Goal: Task Accomplishment & Management: Complete application form

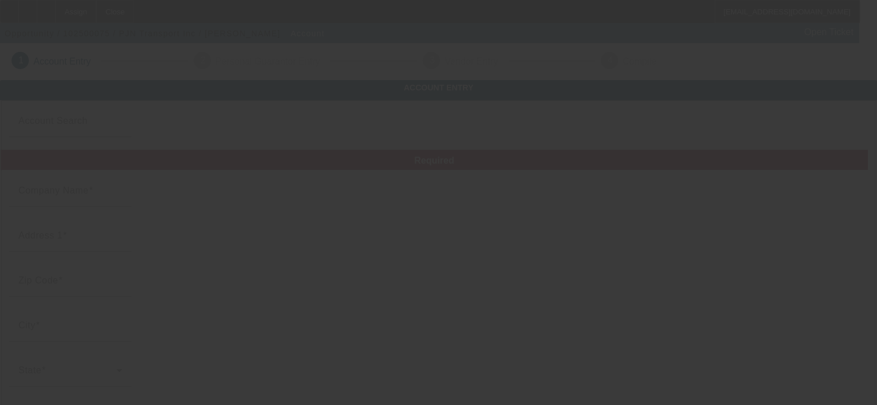
type input "PJN Transport Inc"
type input "4430 State Route 138"
type input "43113"
type input "Circleville"
type input "[PHONE_NUMBER]"
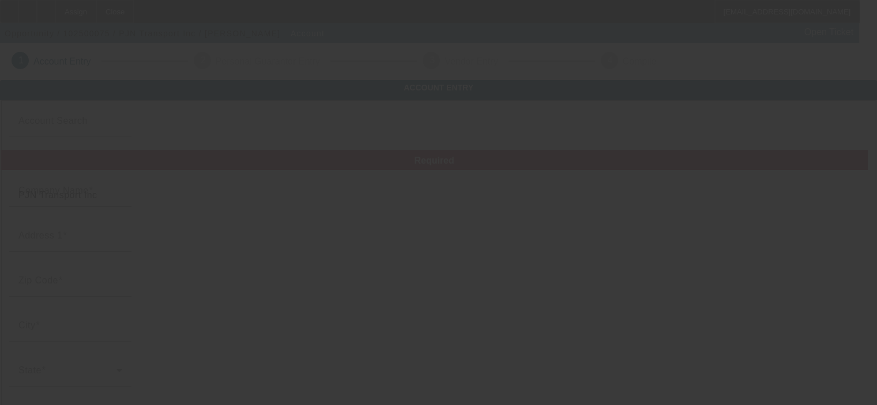
type input "[US_EMPLOYER_IDENTIFICATION_NUMBER]"
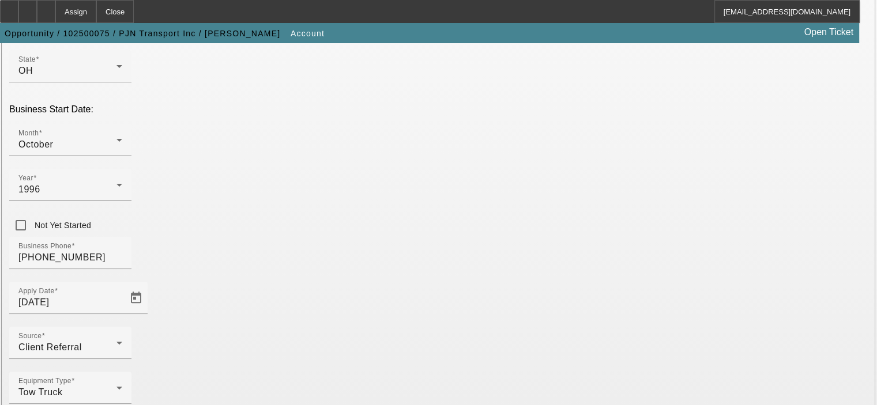
scroll to position [318, 0]
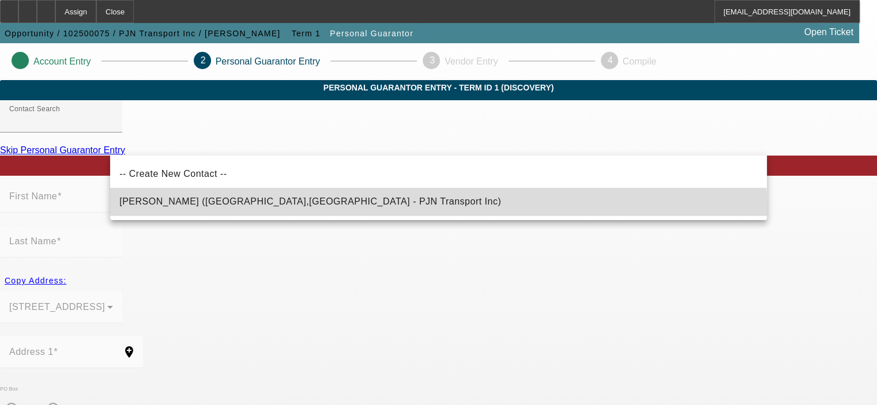
click at [265, 210] on mat-option "Norris, Paul (Circleville,OH - PJN Transport Inc)" at bounding box center [438, 202] width 656 height 28
type input "Norris, Paul (Circleville,OH - PJN Transport Inc)"
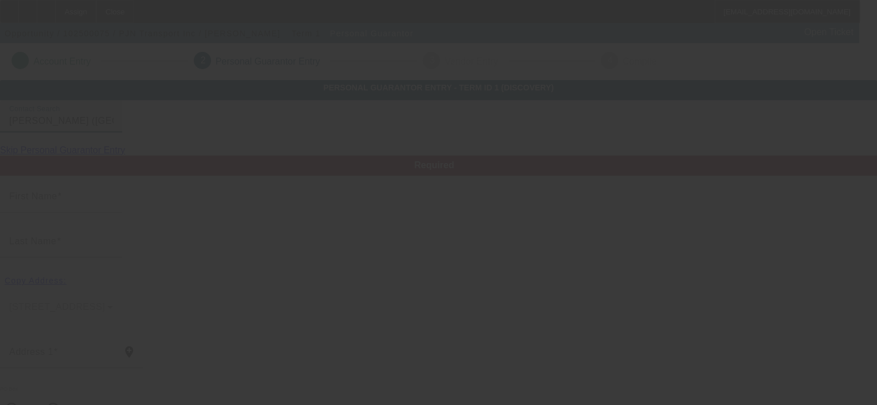
type input "Paul"
type input "Norris"
type input "4430 State Route 138"
radio input "true"
type input "43113"
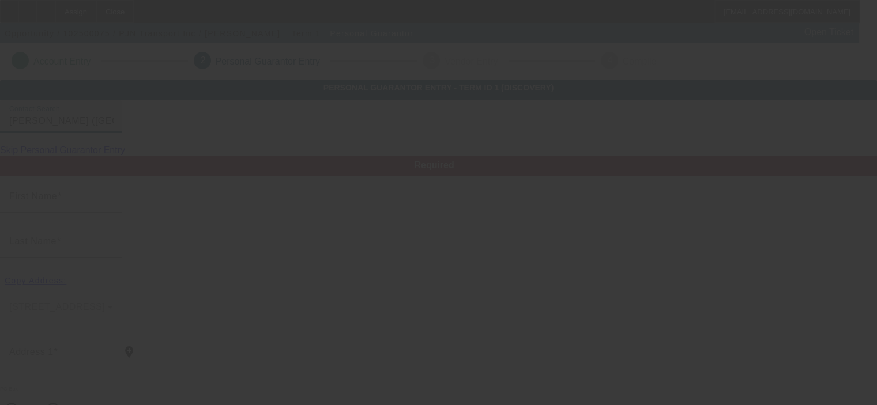
type input "Circleville"
type input "[PHONE_NUMBER]"
type input "100"
type input "282-68-6518"
type input "pjntransport@yahoo.com"
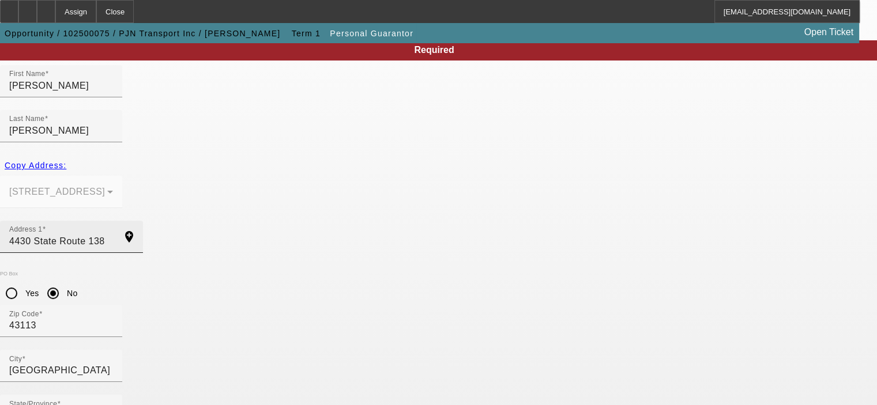
scroll to position [155, 0]
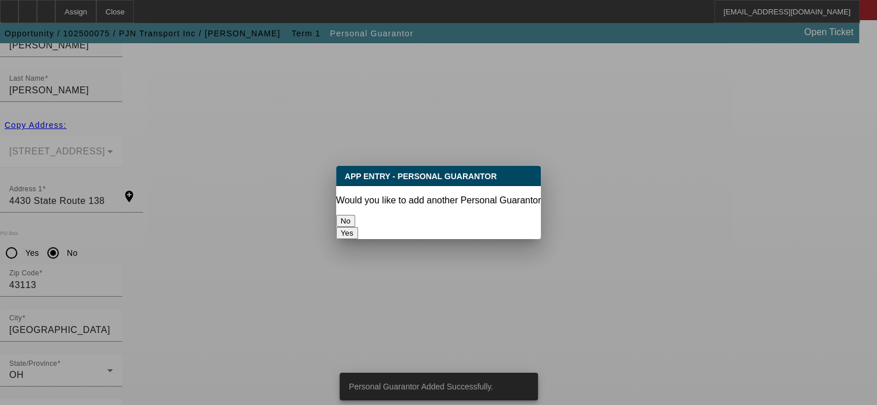
scroll to position [0, 0]
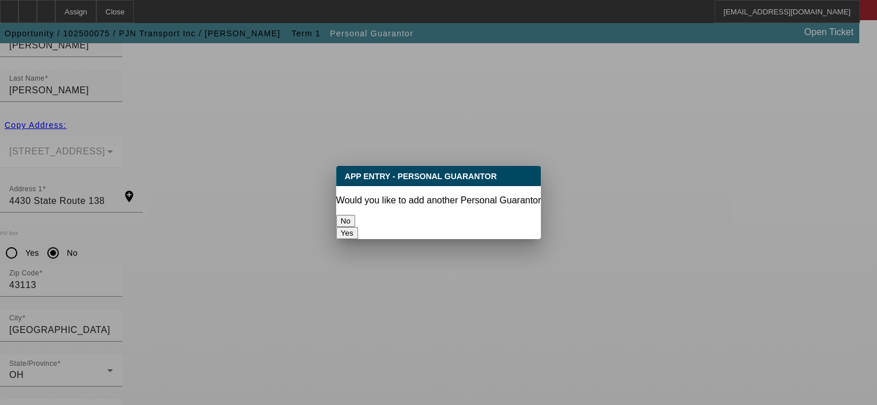
click at [355, 216] on button "No" at bounding box center [345, 221] width 19 height 12
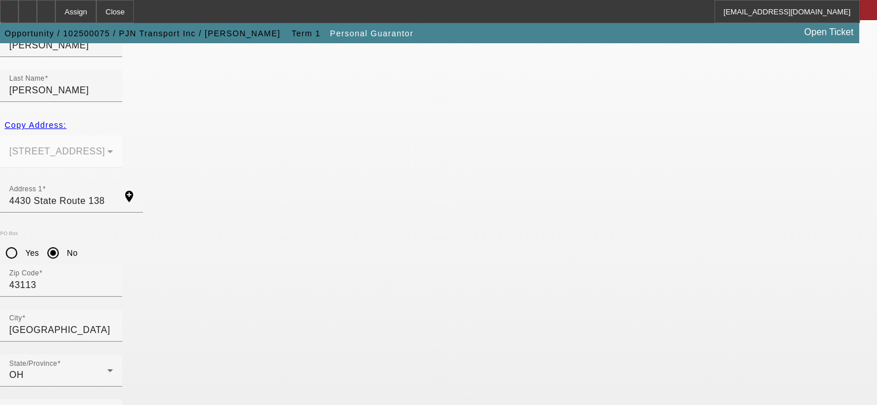
scroll to position [155, 0]
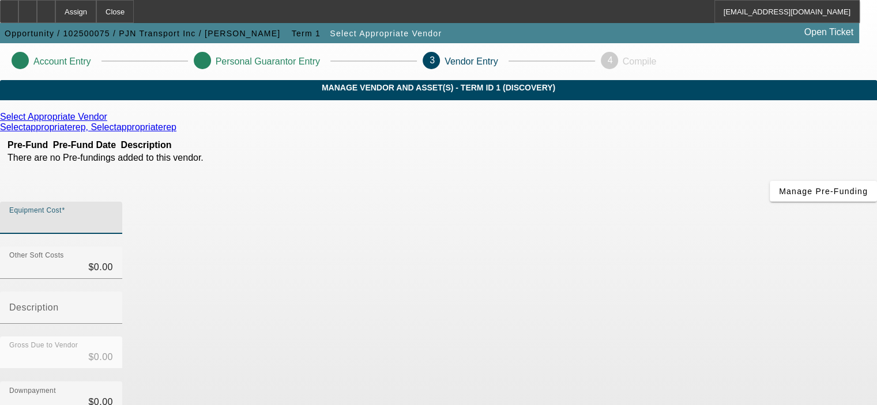
click at [113, 216] on input "Equipment Cost" at bounding box center [61, 223] width 104 height 14
type input "5"
type input "$5.00"
type input "52"
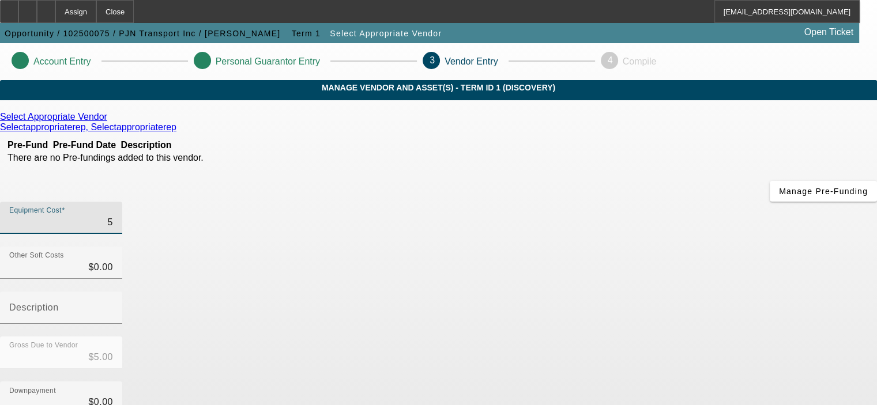
type input "$52.00"
type input "520"
type input "$520.00"
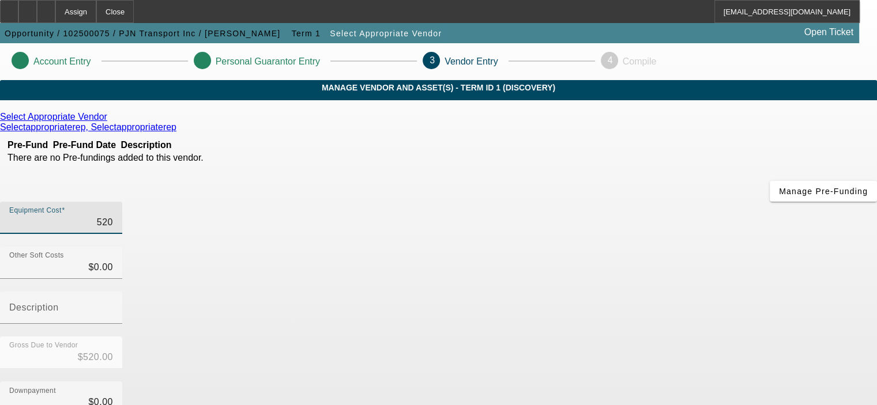
type input "5200"
type input "$5,200.00"
type input "52000"
type input "$52,000.00"
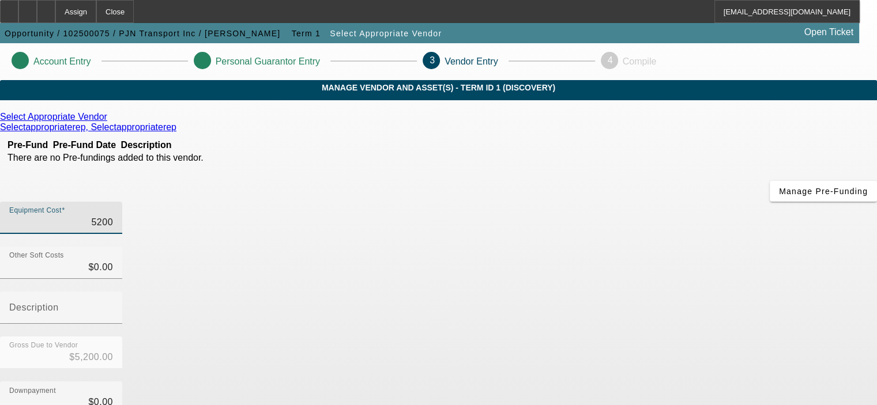
type input "$52,000.00"
click at [660, 382] on div "Downpayment $0.00" at bounding box center [438, 404] width 877 height 45
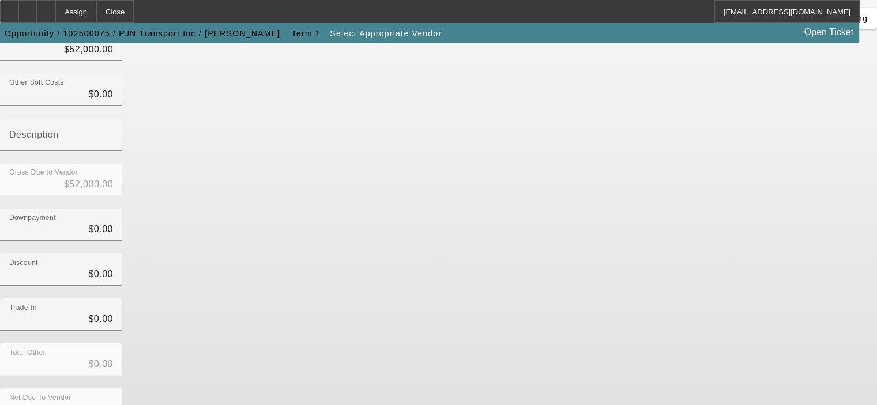
scroll to position [175, 0]
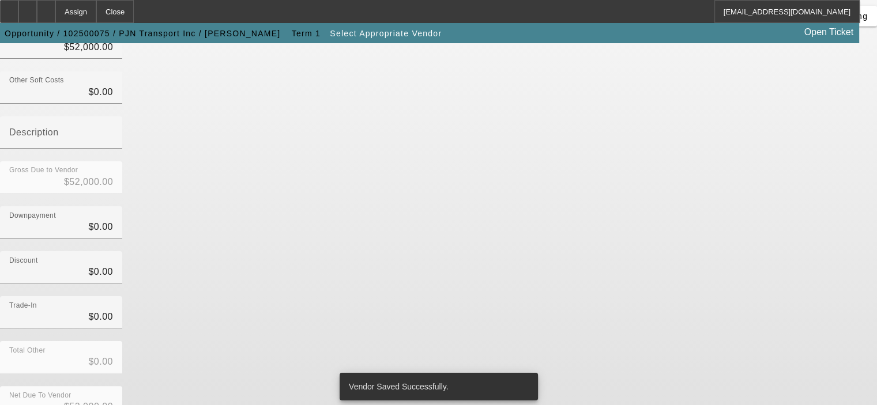
scroll to position [0, 0]
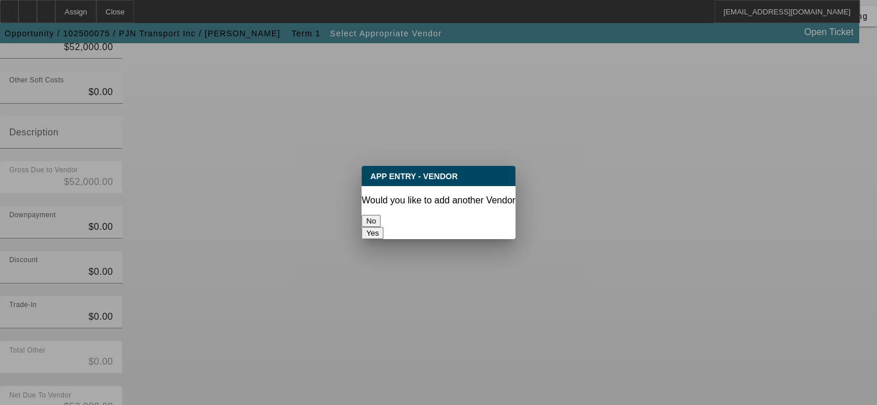
click at [380, 219] on button "No" at bounding box center [370, 221] width 19 height 12
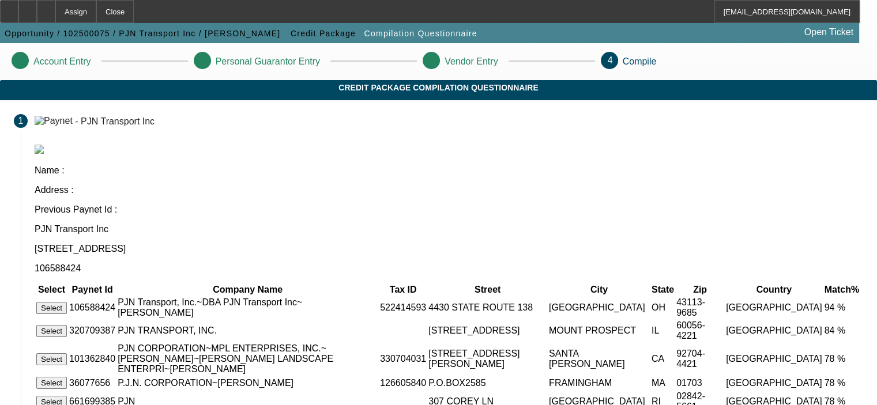
click at [67, 302] on button "Select" at bounding box center [51, 308] width 31 height 12
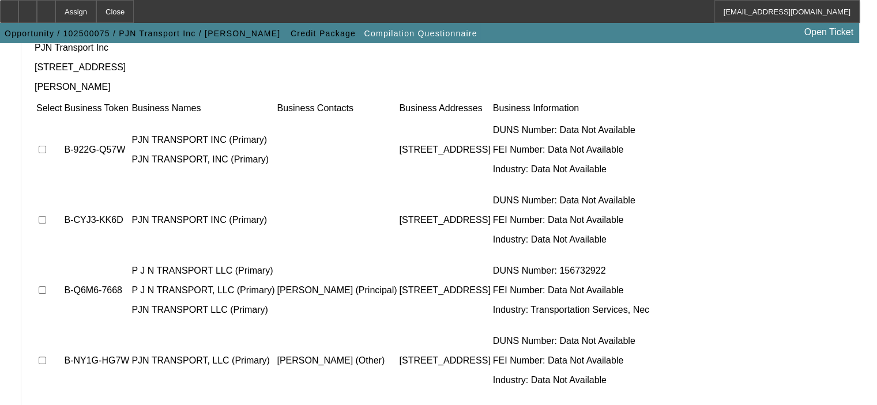
scroll to position [108, 0]
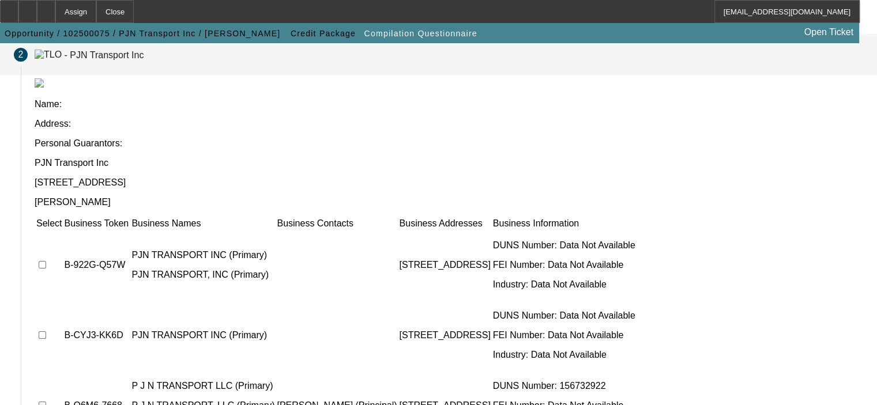
click at [46, 402] on input "checkbox" at bounding box center [42, 405] width 7 height 7
checkbox input "true"
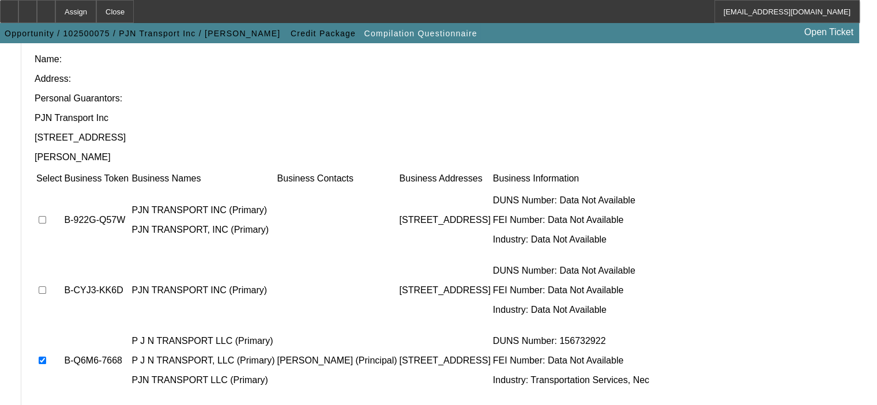
scroll to position [223, 0]
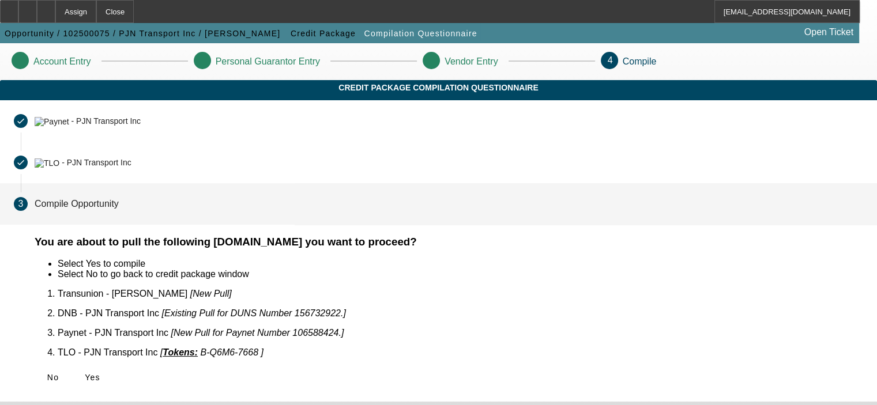
scroll to position [0, 0]
click at [100, 373] on span "Yes" at bounding box center [93, 377] width 16 height 9
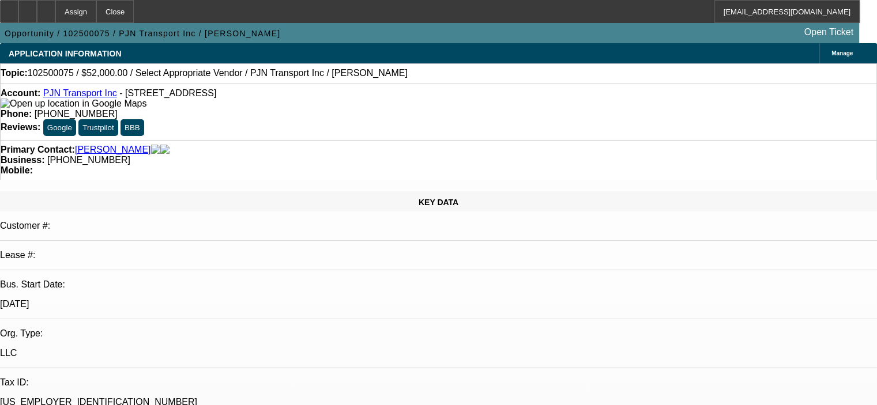
select select "0"
select select "2"
select select "0.1"
select select "4"
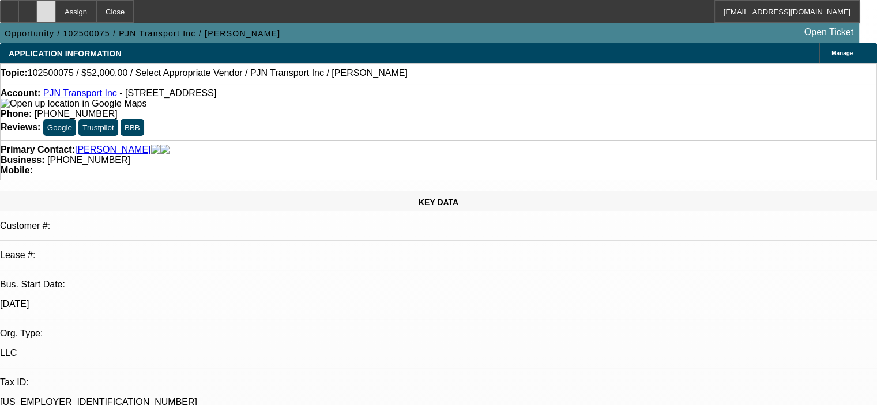
click at [46, 7] on icon at bounding box center [46, 7] width 0 height 0
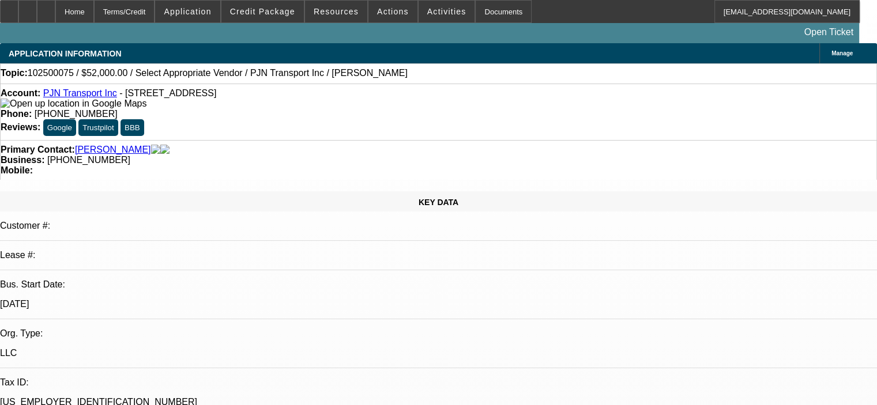
select select "0"
select select "2"
select select "0.1"
select select "4"
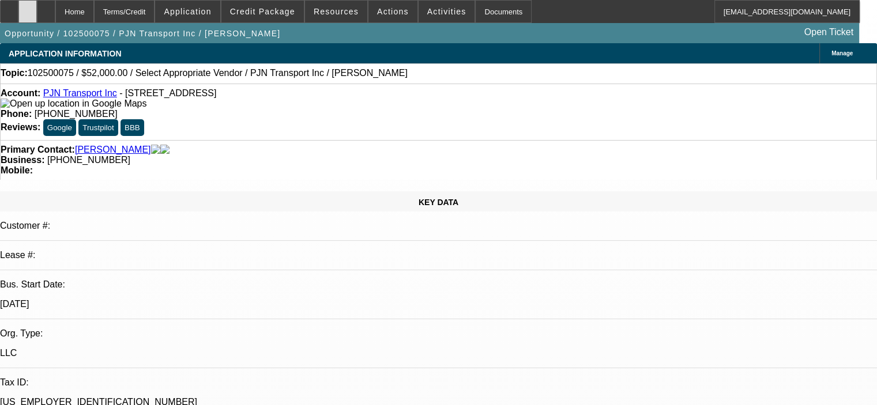
click at [37, 10] on div at bounding box center [27, 11] width 18 height 23
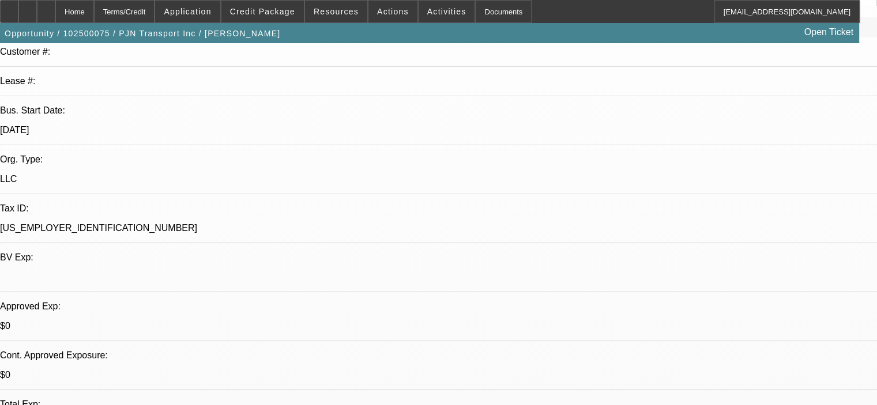
scroll to position [173, 0]
click at [46, 7] on icon at bounding box center [46, 7] width 0 height 0
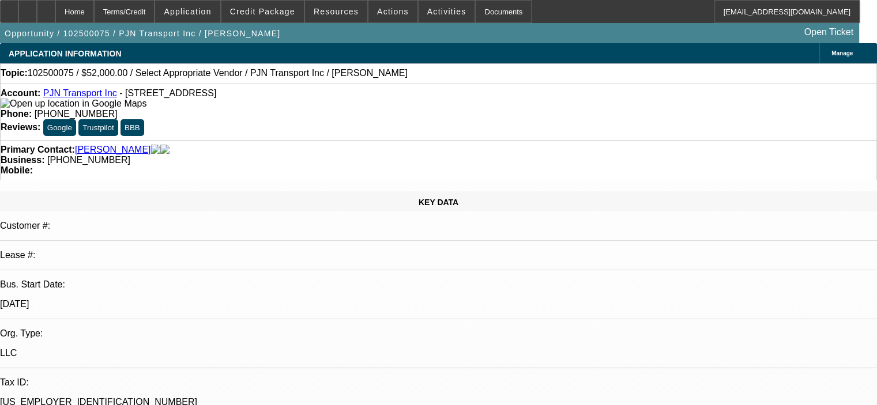
select select "0"
select select "2"
select select "0.1"
select select "4"
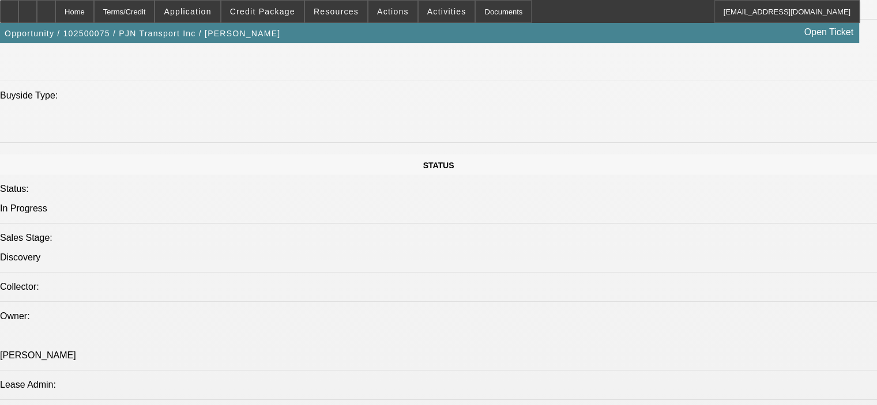
scroll to position [1170, 0]
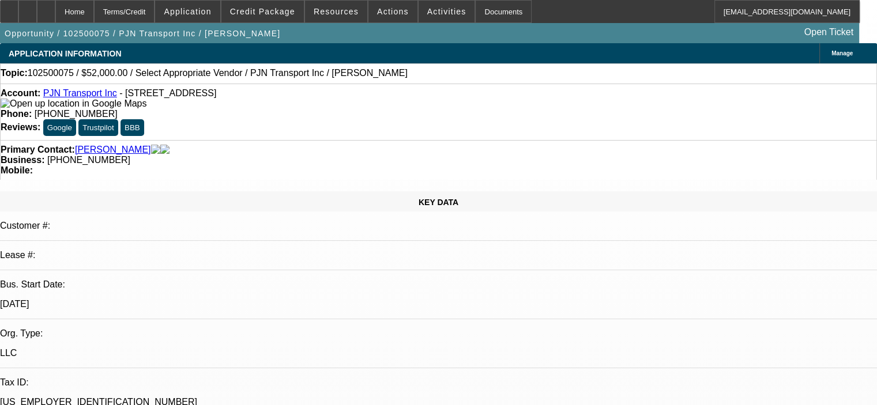
select select "0"
select select "2"
select select "0.1"
select select "4"
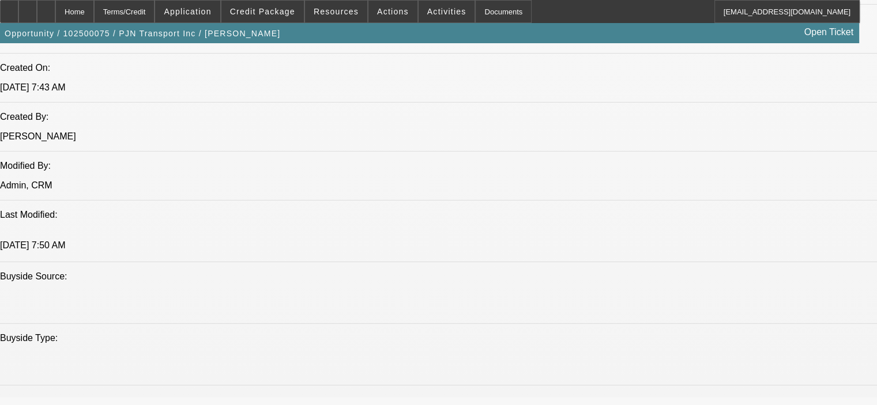
scroll to position [922, 0]
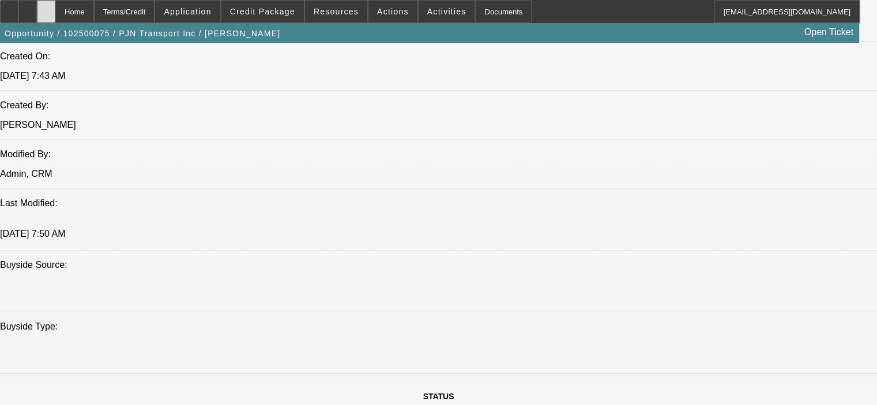
click at [46, 7] on icon at bounding box center [46, 7] width 0 height 0
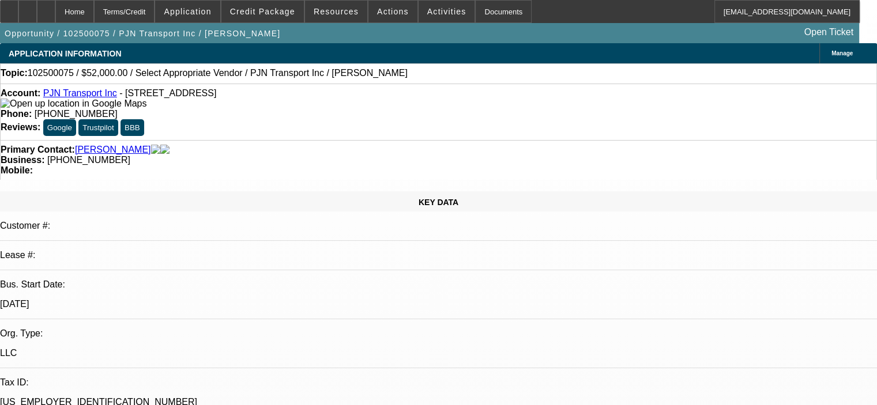
select select "0"
select select "2"
select select "0.1"
select select "4"
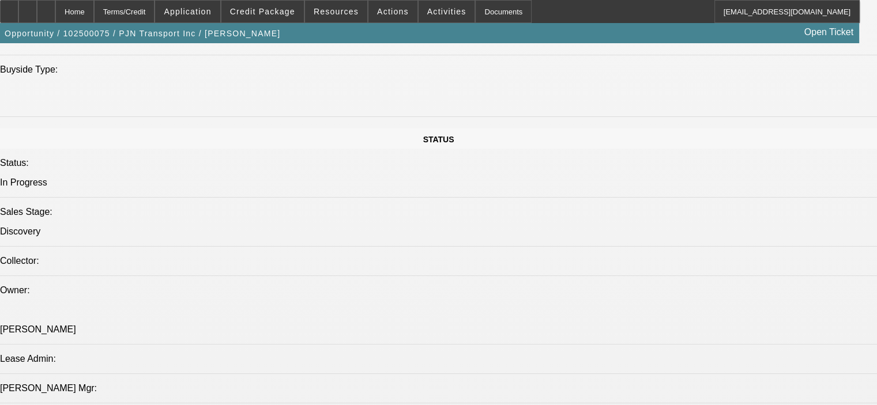
scroll to position [1153, 0]
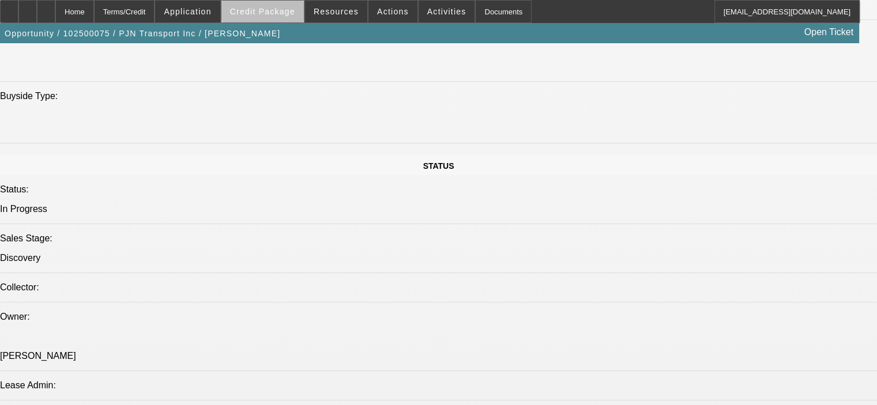
click at [287, 11] on span "Credit Package" at bounding box center [262, 11] width 65 height 9
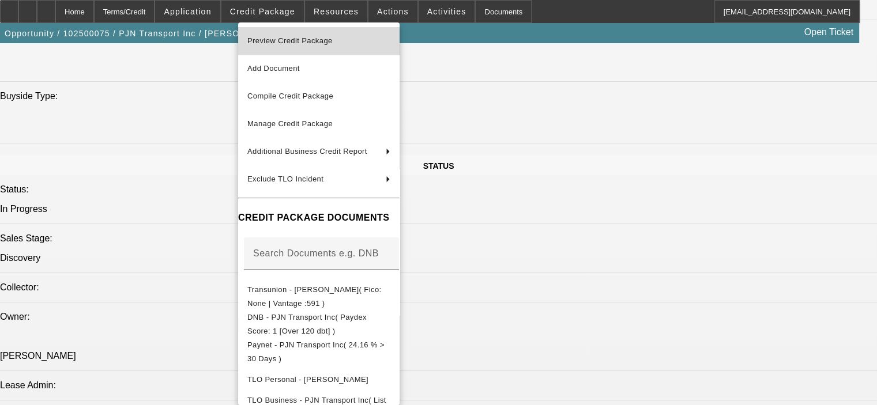
click at [306, 37] on span "Preview Credit Package" at bounding box center [289, 40] width 85 height 9
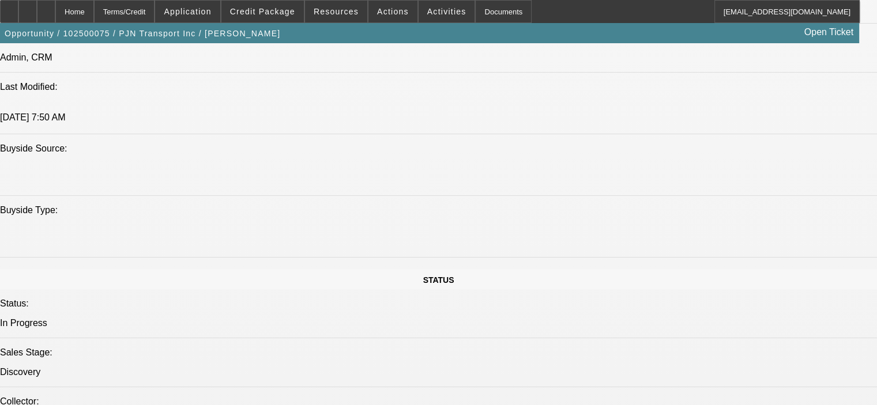
scroll to position [1038, 0]
click at [46, 7] on icon at bounding box center [46, 7] width 0 height 0
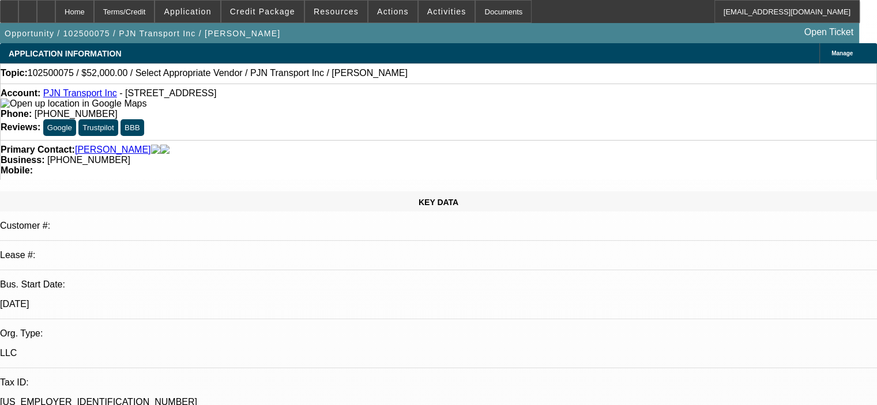
select select "0"
select select "2"
select select "0.1"
select select "4"
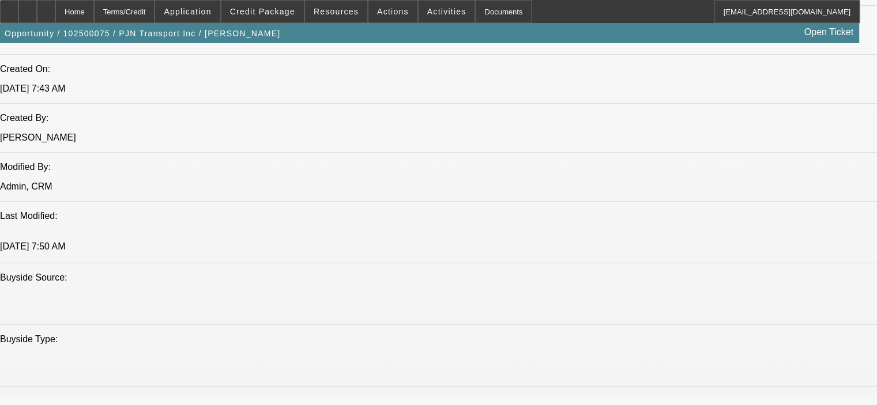
scroll to position [980, 0]
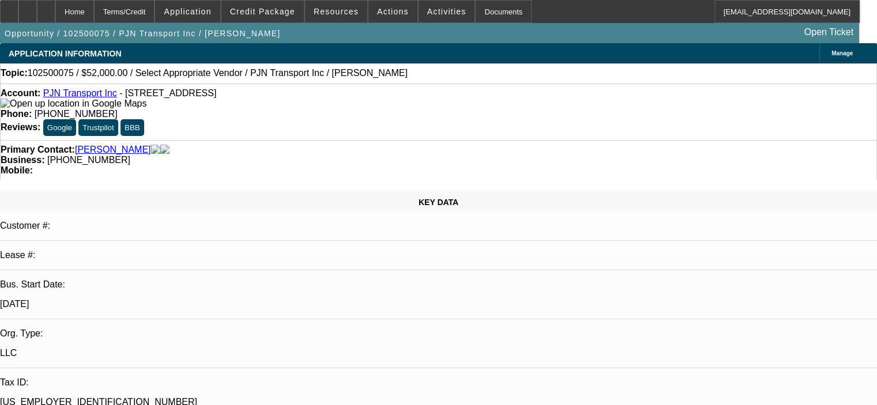
select select "0"
select select "2"
select select "0.1"
select select "4"
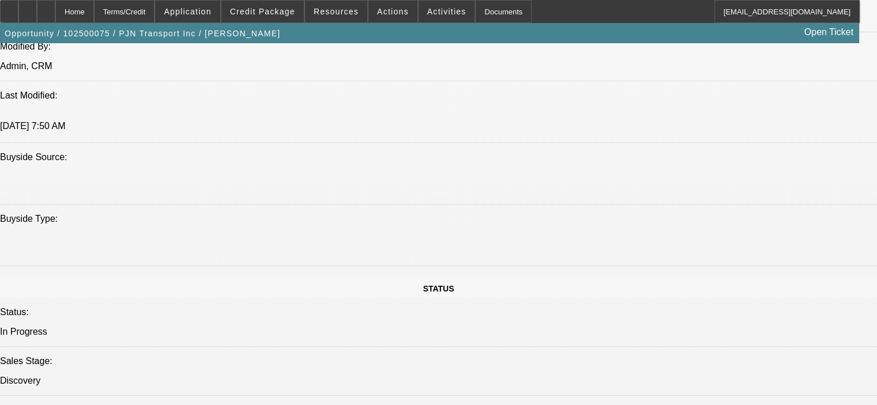
scroll to position [1038, 0]
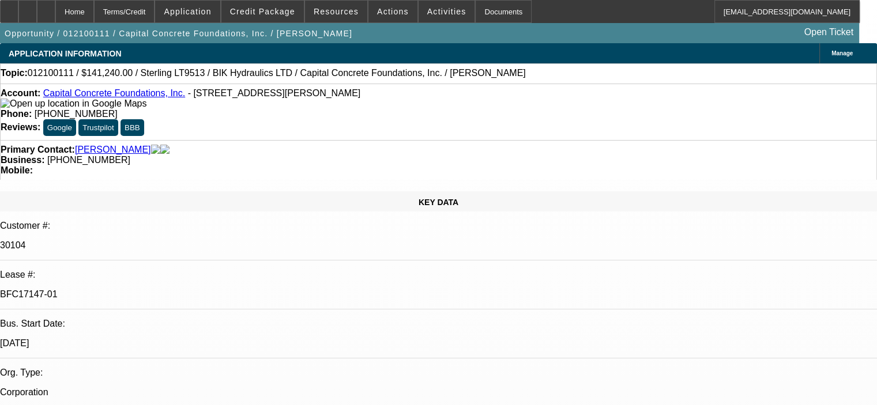
select select "0"
select select "2"
select select "0"
select select "6"
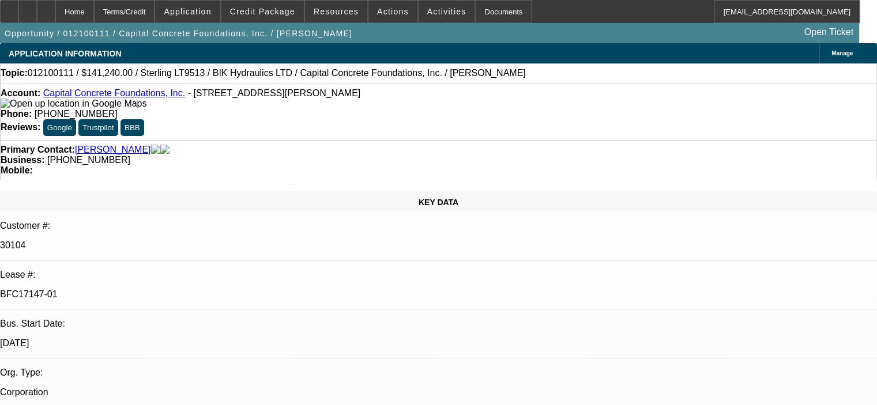
select select "0.2"
select select "2"
select select "0"
select select "6"
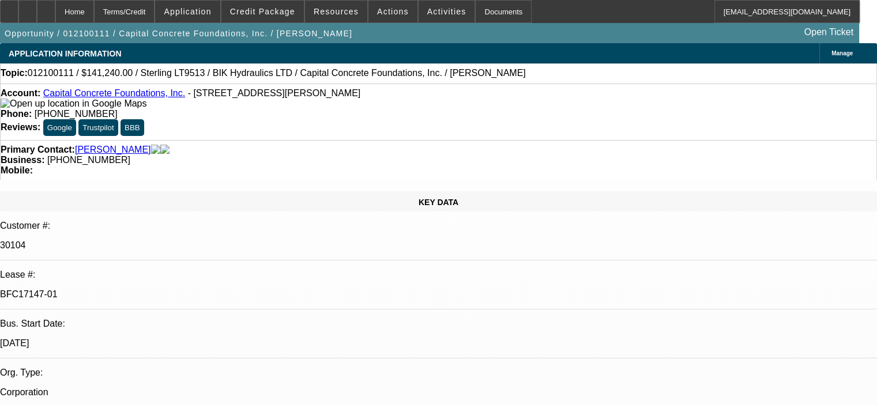
select select "0"
select select "2"
select select "0"
select select "6"
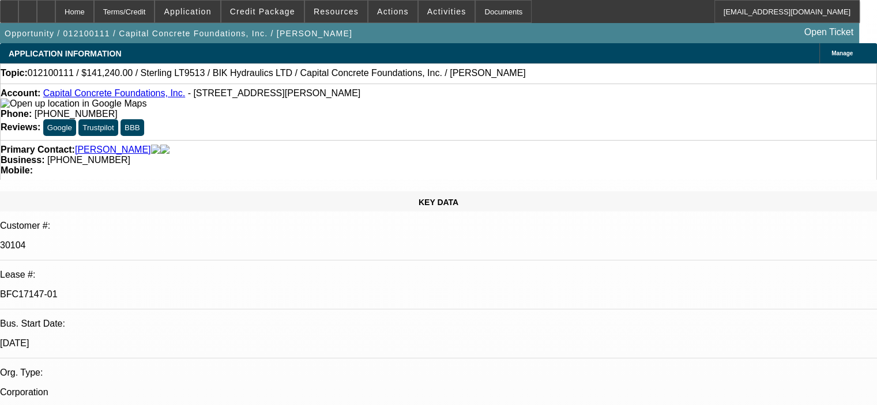
select select "0"
select select "6"
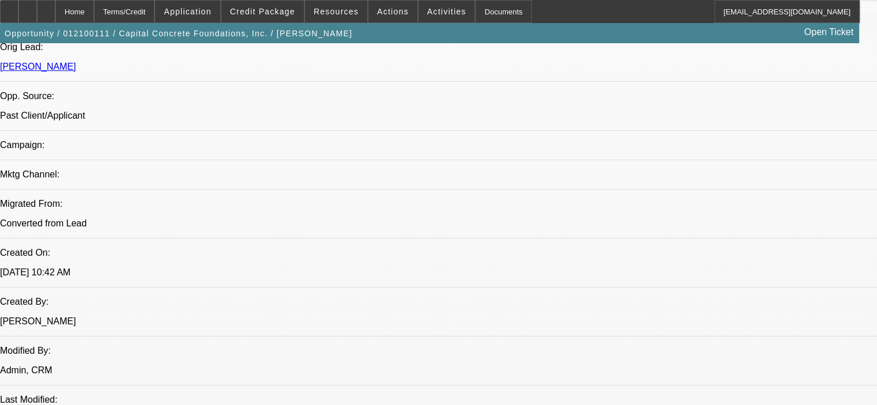
scroll to position [865, 0]
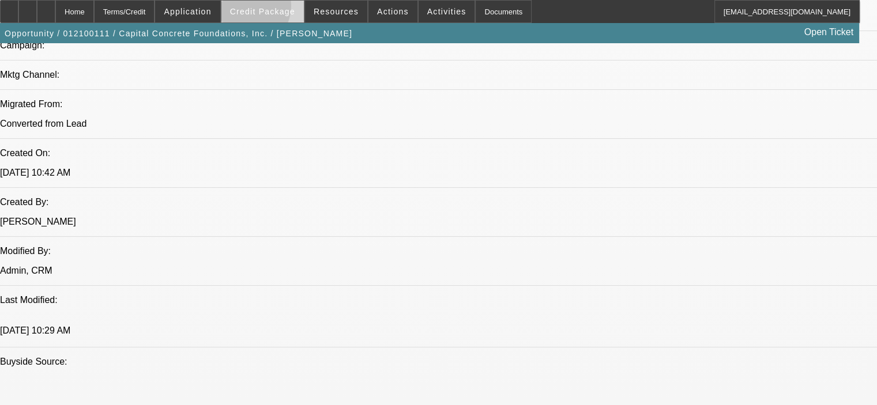
click at [263, 9] on span "Credit Package" at bounding box center [262, 11] width 65 height 9
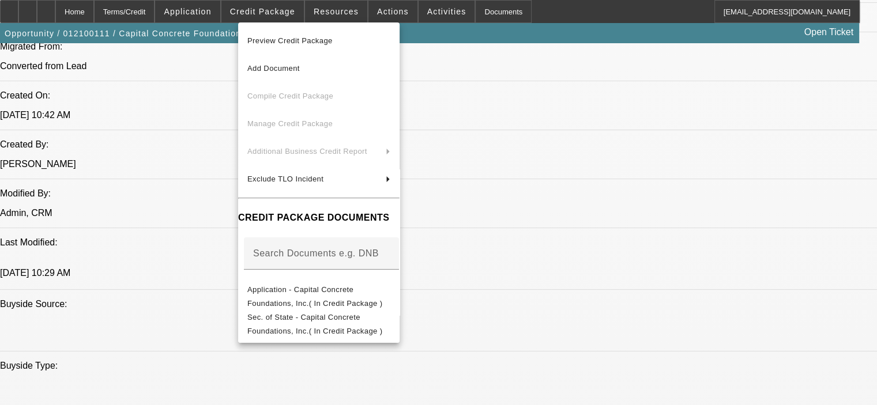
click at [720, 346] on div at bounding box center [438, 202] width 877 height 405
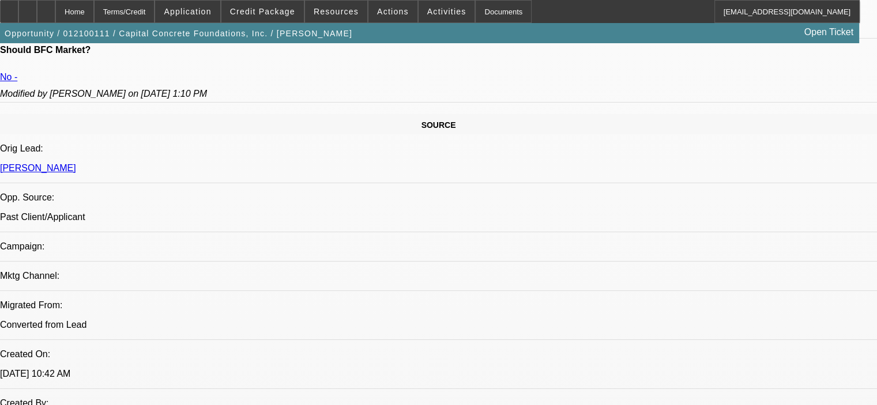
scroll to position [692, 0]
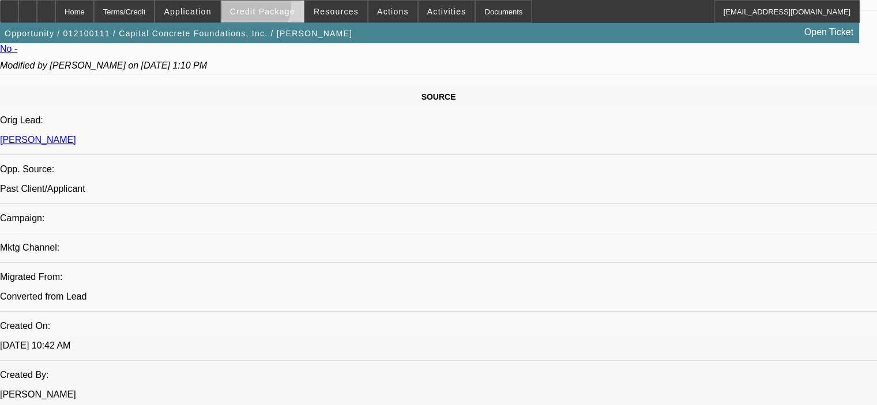
click at [272, 10] on span "Credit Package" at bounding box center [262, 11] width 65 height 9
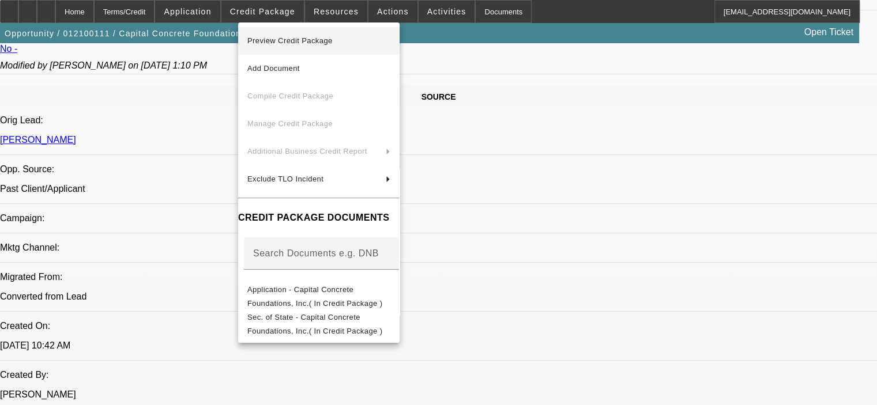
click at [297, 46] on span "Preview Credit Package" at bounding box center [318, 41] width 143 height 14
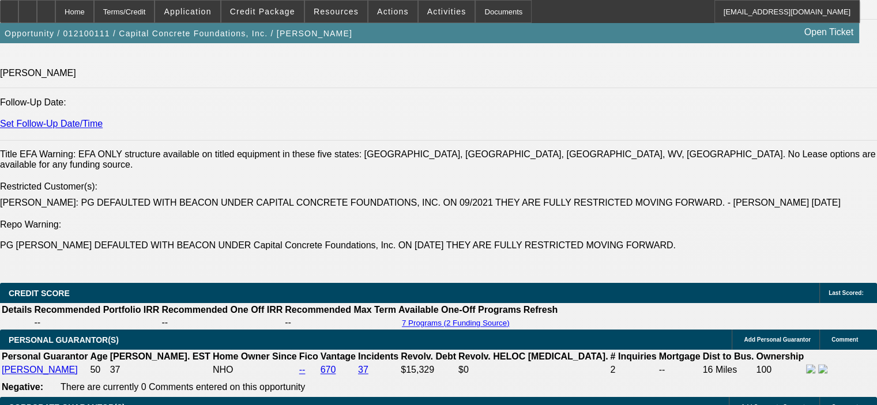
scroll to position [1729, 0]
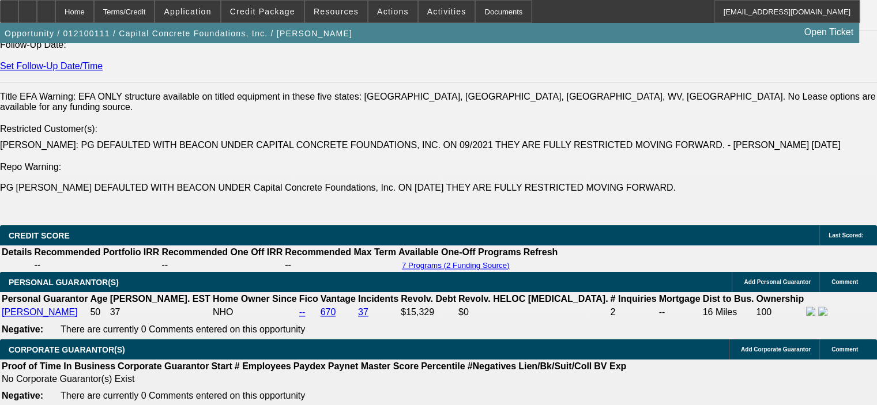
drag, startPoint x: 65, startPoint y: 239, endPoint x: 327, endPoint y: 318, distance: 274.3
copy div "[PERSON_NAME] started this concrete foundation business in [DATE] after many ye…"
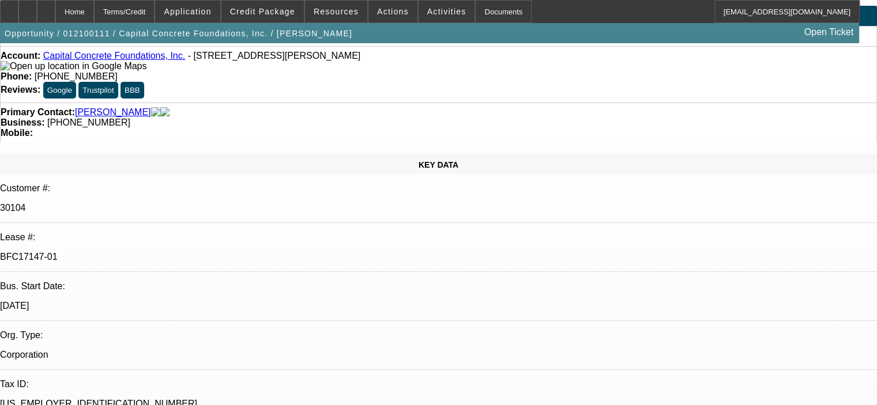
scroll to position [0, 0]
